Goal: Task Accomplishment & Management: Use online tool/utility

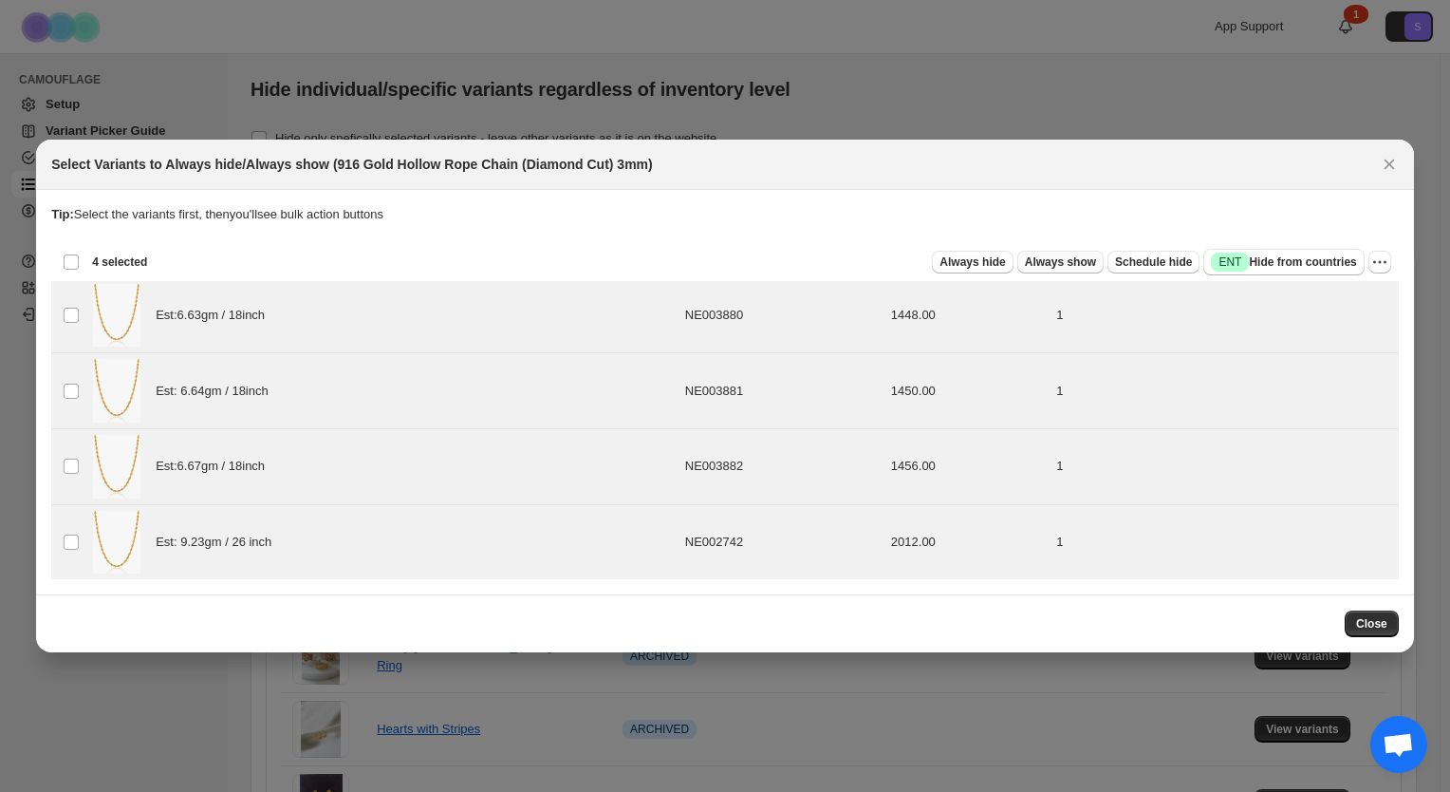
click at [1082, 267] on span "Always show" at bounding box center [1060, 261] width 71 height 15
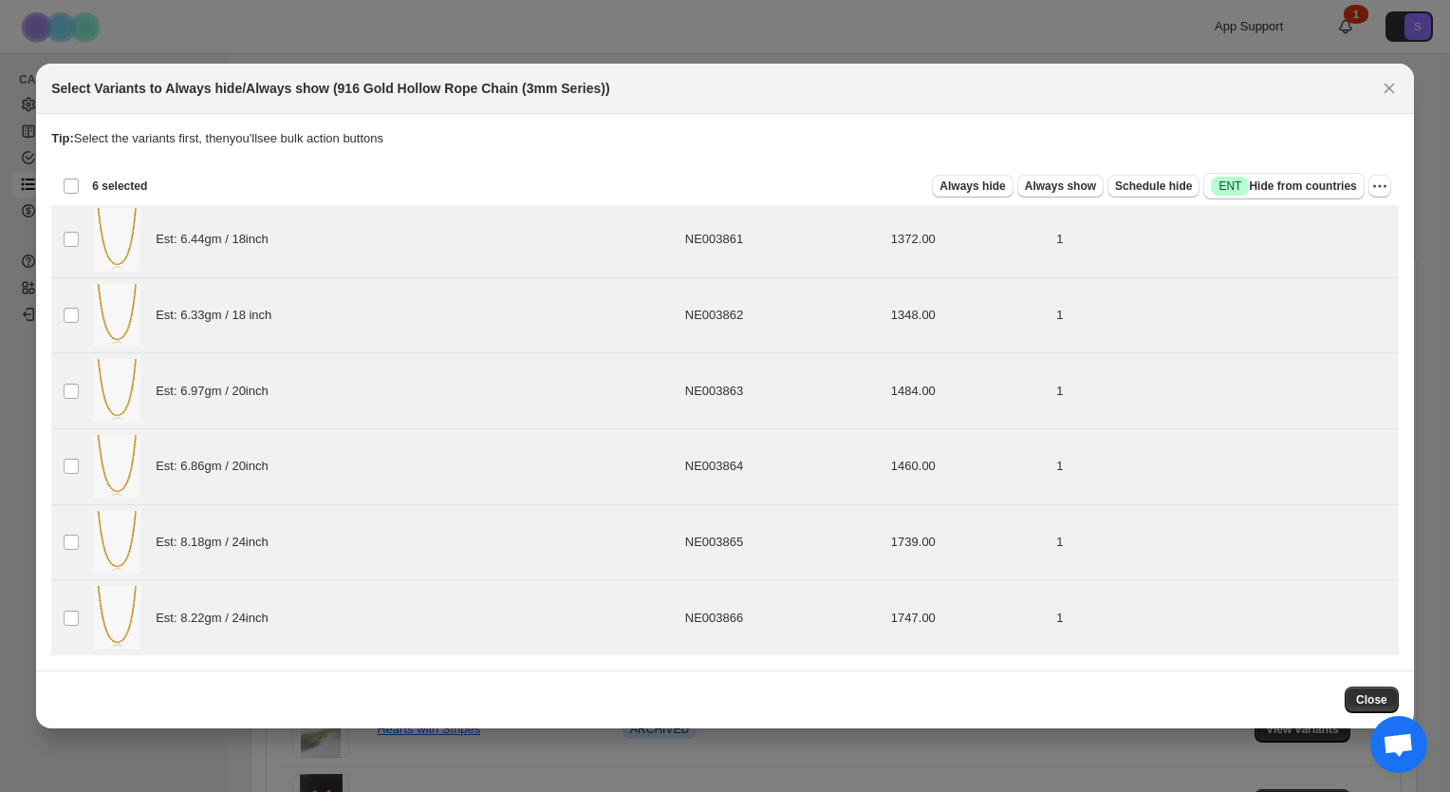
click at [65, 183] on div "Deselect all 6 product variants 6 selected" at bounding box center [105, 185] width 84 height 17
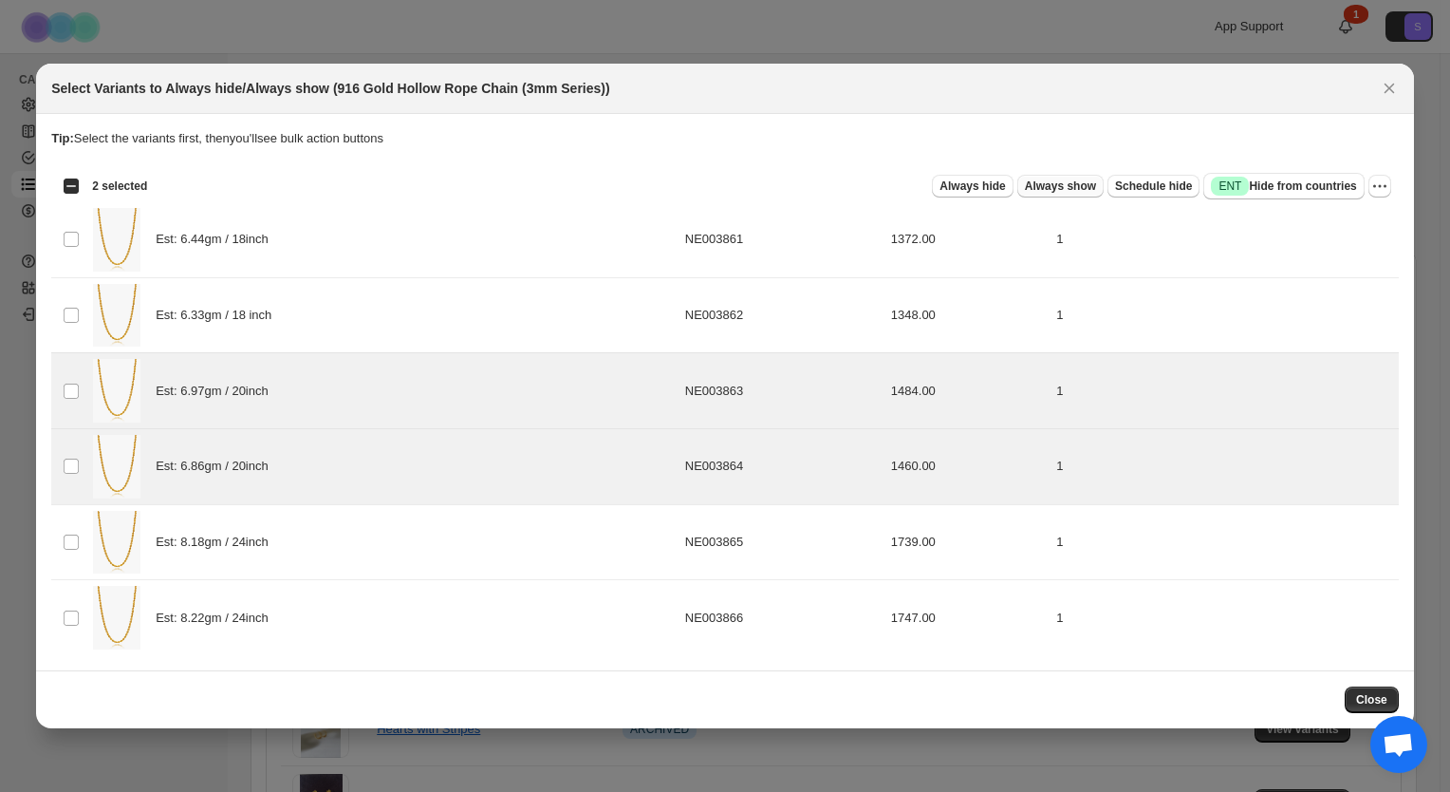
click at [1074, 187] on span "Always show" at bounding box center [1060, 185] width 71 height 15
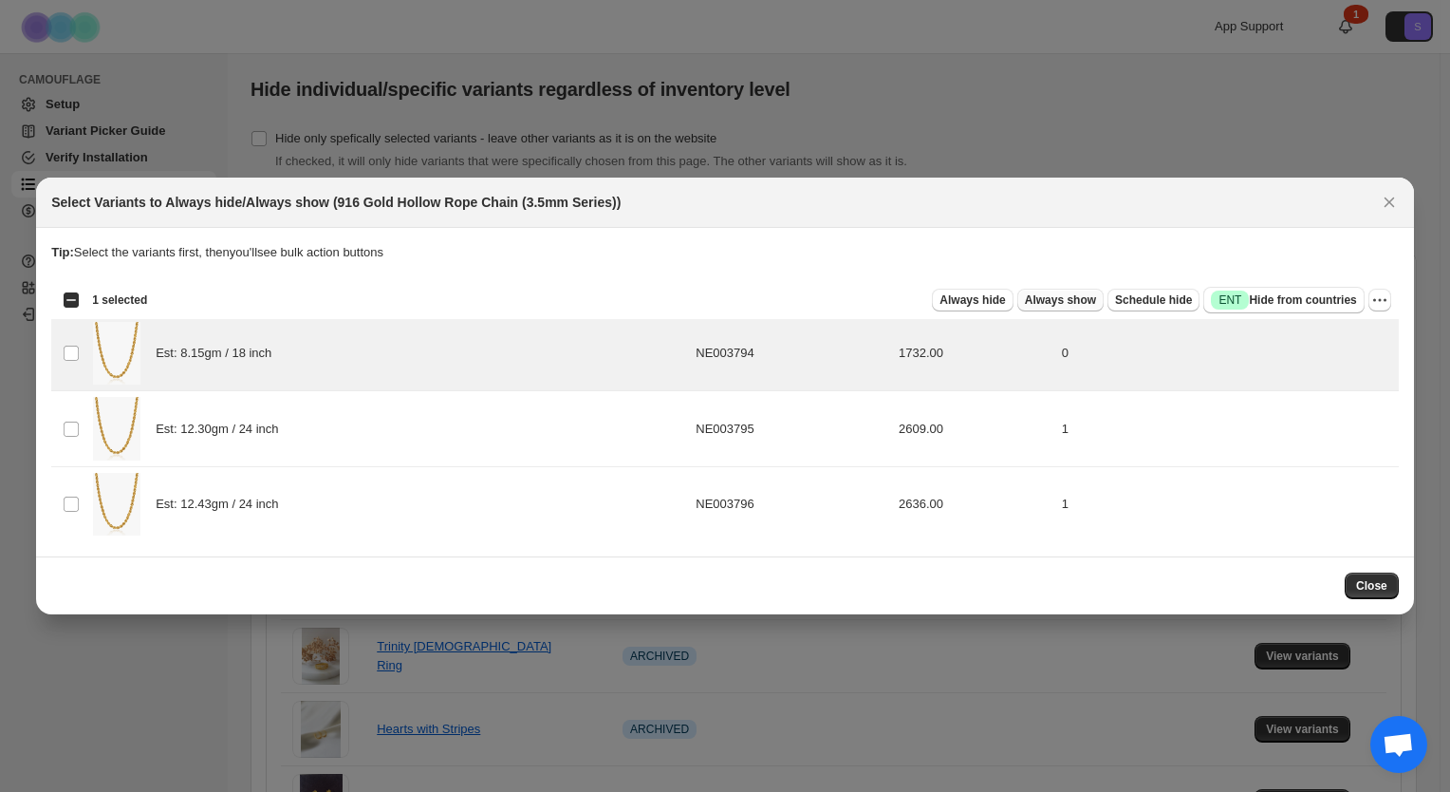
click at [1084, 305] on span "Always show" at bounding box center [1060, 299] width 71 height 15
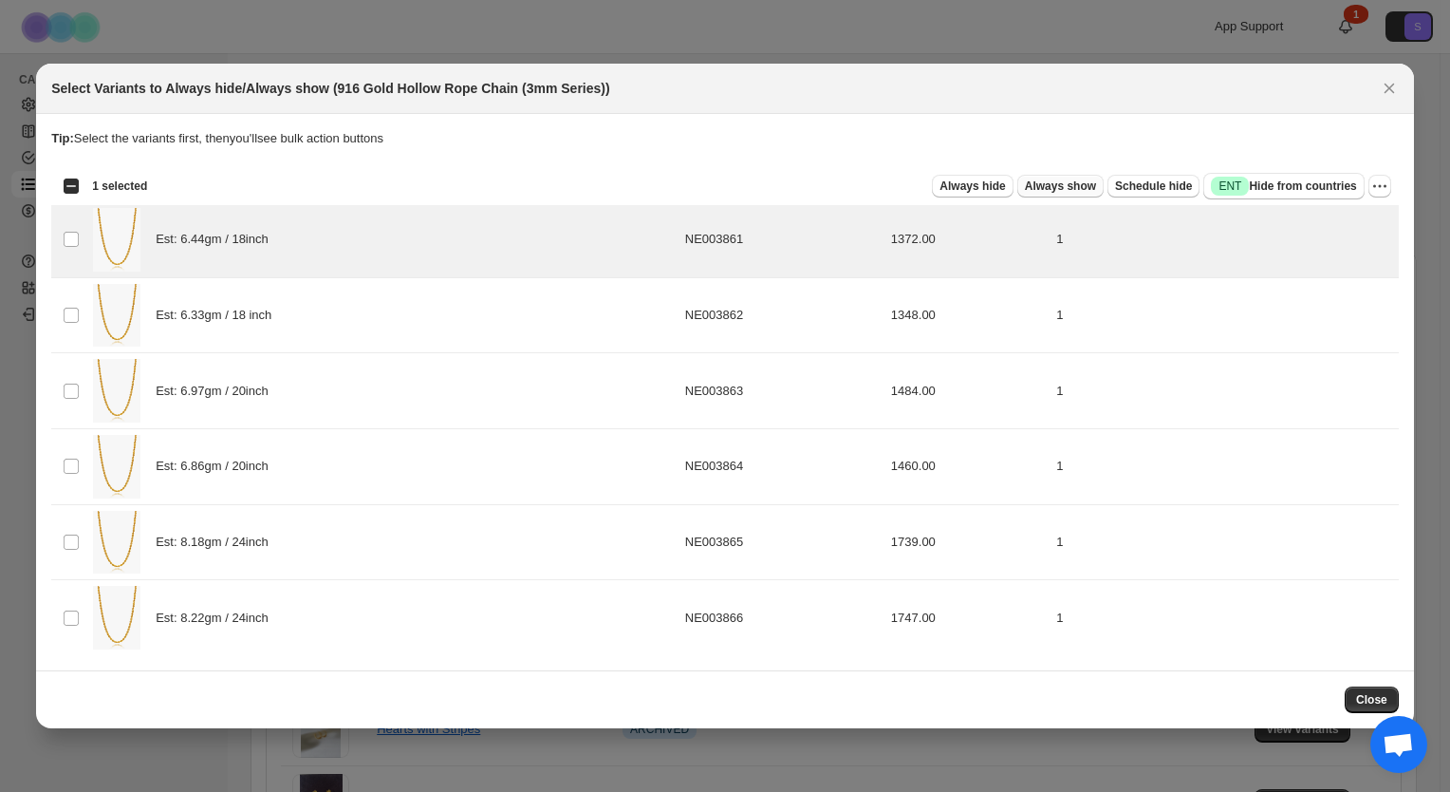
click at [1091, 184] on span "Always show" at bounding box center [1060, 185] width 71 height 15
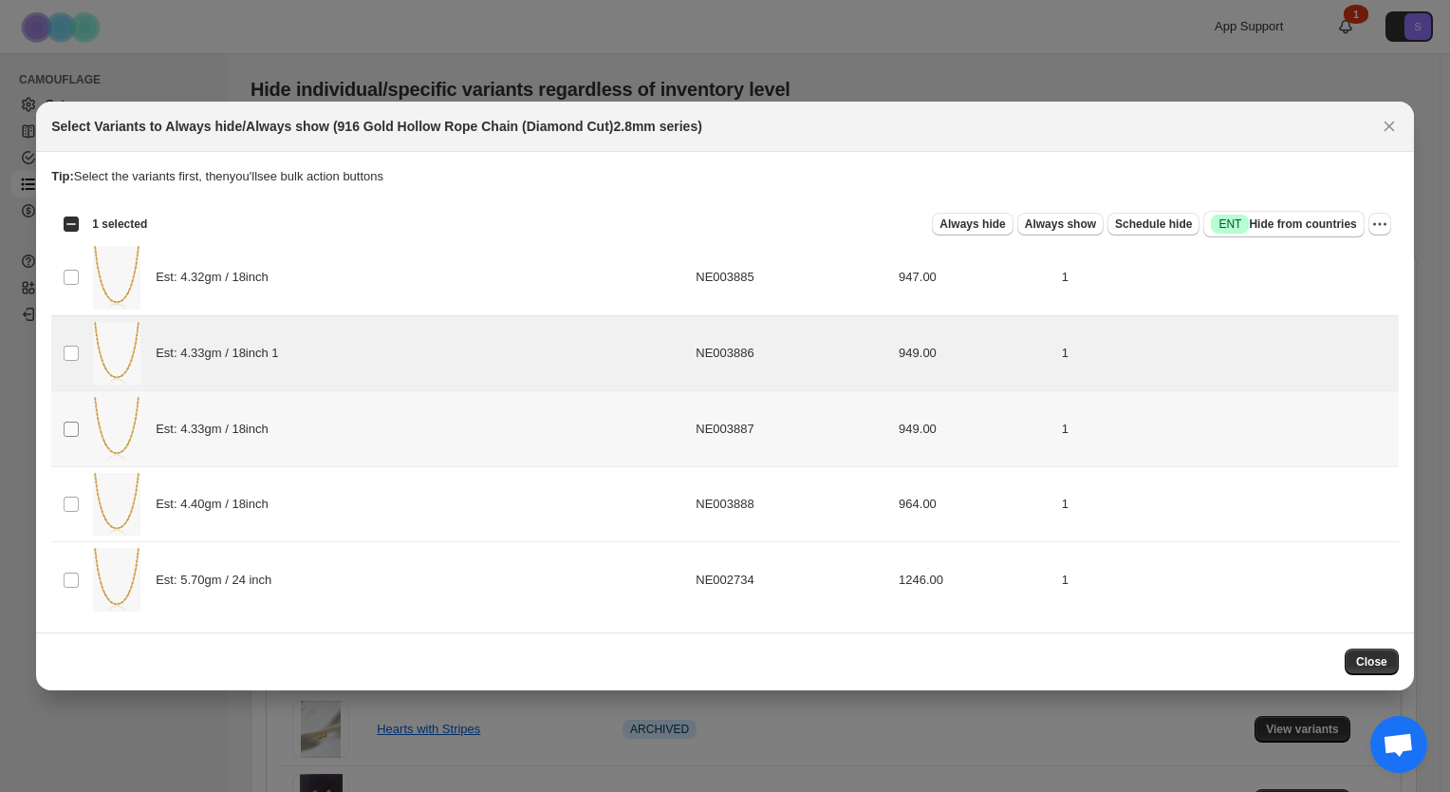
click at [74, 420] on span ":r4:" at bounding box center [71, 428] width 17 height 17
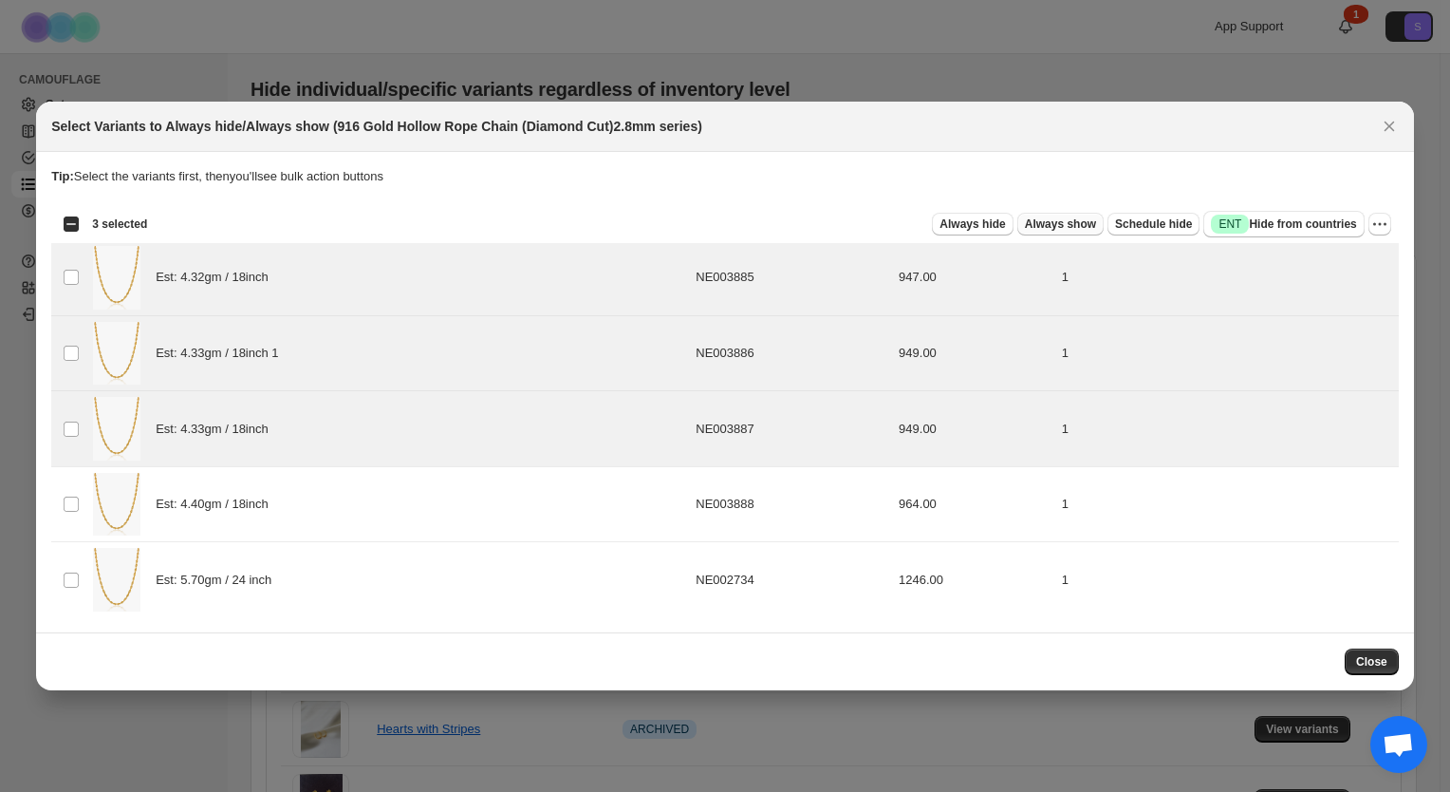
click at [1053, 222] on span "Always show" at bounding box center [1060, 223] width 71 height 15
